Goal: Check status

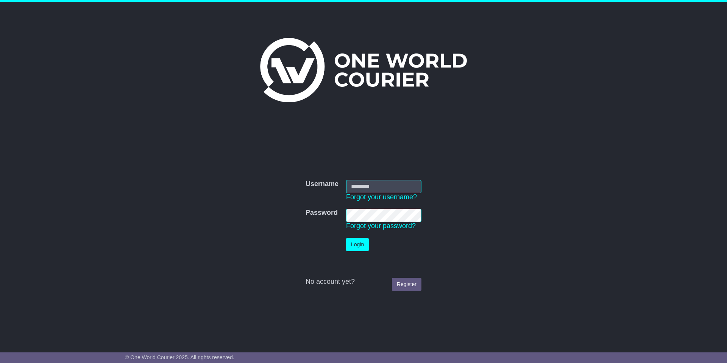
type input "**********"
click at [355, 243] on button "Login" at bounding box center [357, 244] width 23 height 13
